Goal: Information Seeking & Learning: Find specific fact

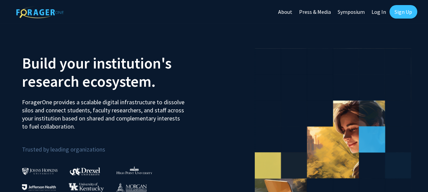
click at [382, 12] on link "Log In" at bounding box center [378, 12] width 21 height 24
select select
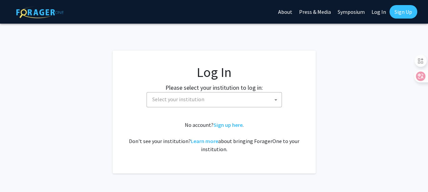
click at [227, 107] on span "Select your institution" at bounding box center [213, 99] width 135 height 15
type input "emory"
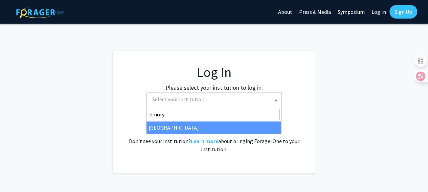
select select "12"
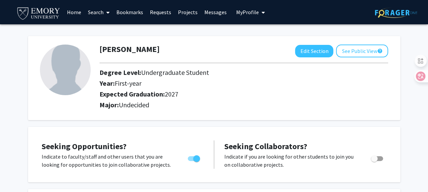
click at [99, 16] on link "Search" at bounding box center [99, 12] width 28 height 24
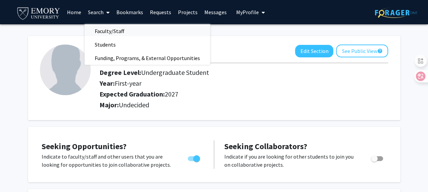
click at [109, 29] on span "Faculty/Staff" at bounding box center [110, 31] width 50 height 14
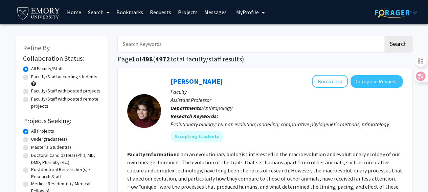
click at [170, 43] on input "Search Keywords" at bounding box center [251, 44] width 266 height 16
click at [384, 36] on button "Search" at bounding box center [398, 44] width 28 height 16
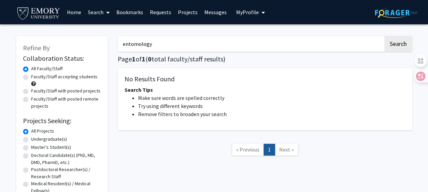
click at [170, 43] on input "entomology" at bounding box center [251, 44] width 266 height 16
type input "e"
type input "insect"
click at [384, 36] on button "Search" at bounding box center [398, 44] width 28 height 16
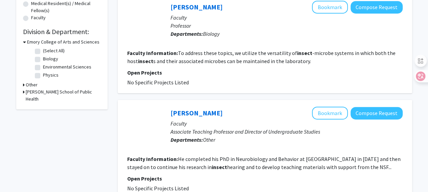
scroll to position [193, 0]
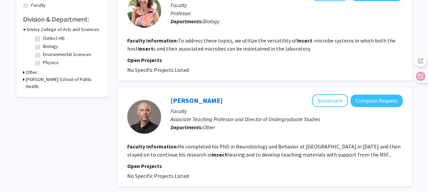
click at [221, 39] on fg-read-more "To address these topics, we utilize the versatility of insect -microbe systems …" at bounding box center [261, 44] width 268 height 15
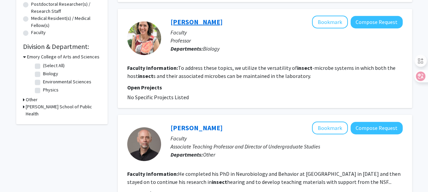
click at [195, 19] on link "Nicole Gerardo" at bounding box center [196, 22] width 52 height 8
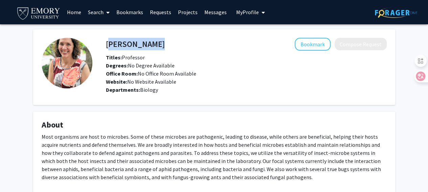
drag, startPoint x: 102, startPoint y: 44, endPoint x: 107, endPoint y: 41, distance: 5.1
click at [107, 41] on div "Nicole Gerardo Bookmark Compose Request" at bounding box center [246, 44] width 291 height 13
copy h4 "Nicole Gerardo"
